Goal: Transaction & Acquisition: Purchase product/service

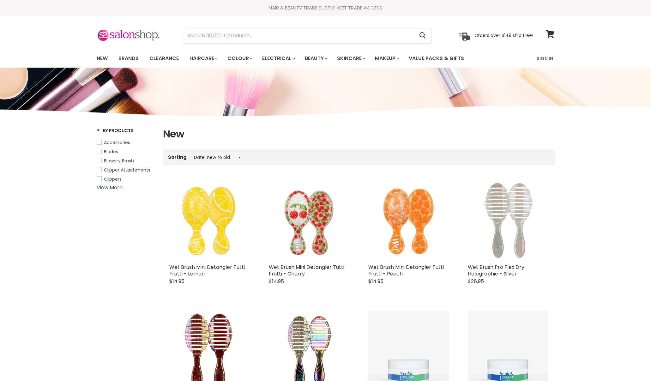
select select "created-descending"
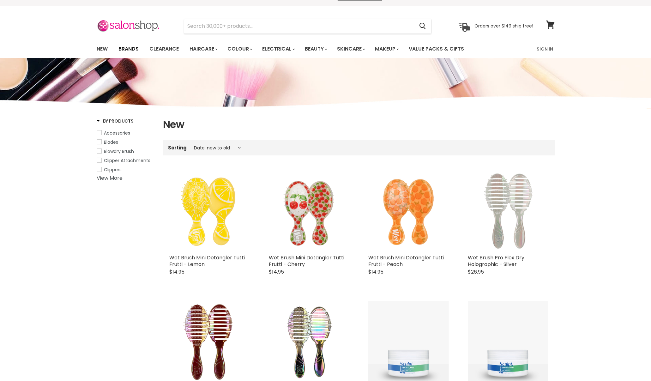
click at [126, 55] on link "Brands" at bounding box center [129, 48] width 30 height 13
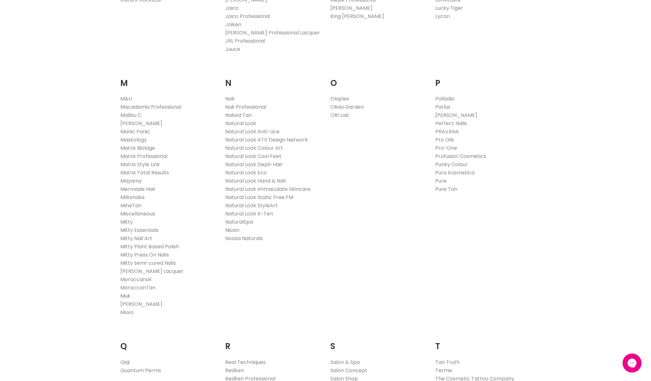
click at [123, 298] on link "Muk" at bounding box center [125, 295] width 10 height 7
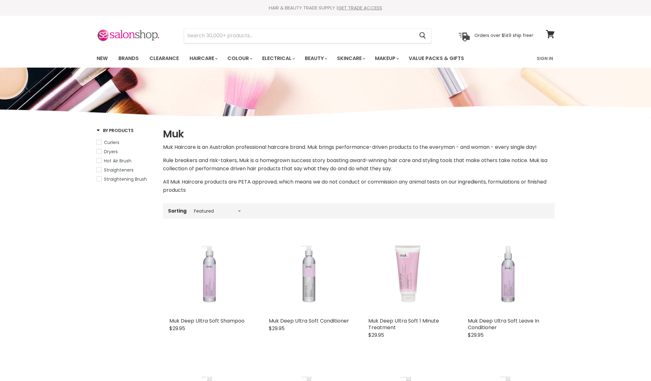
select select "manual"
click at [127, 38] on img at bounding box center [128, 35] width 63 height 13
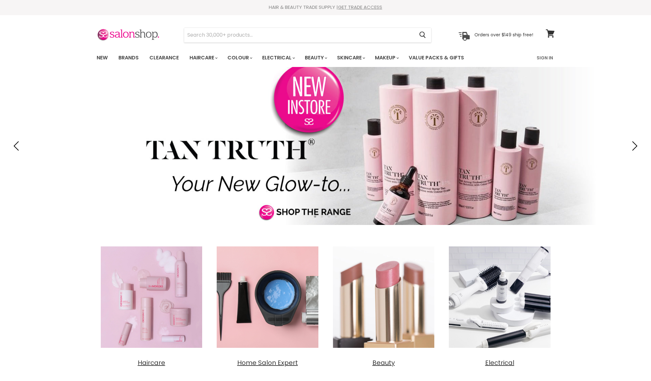
click at [99, 55] on link "New" at bounding box center [102, 57] width 21 height 13
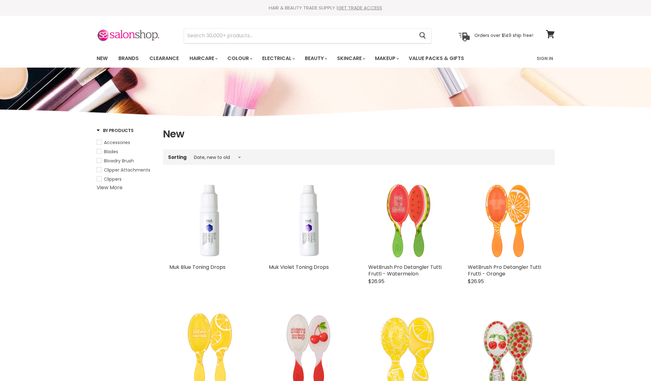
select select "created-descending"
